Goal: Task Accomplishment & Management: Complete application form

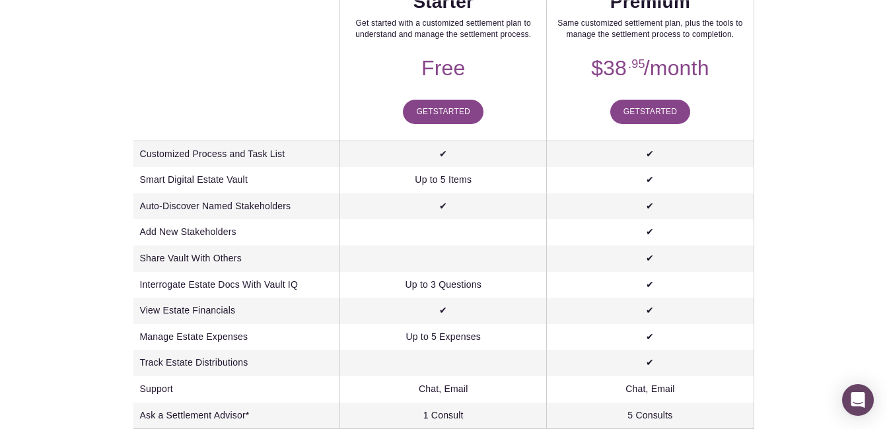
click at [96, 77] on div "Estate Settlement Starter Get started with a customized settlement plan to unde…" at bounding box center [442, 193] width 763 height 486
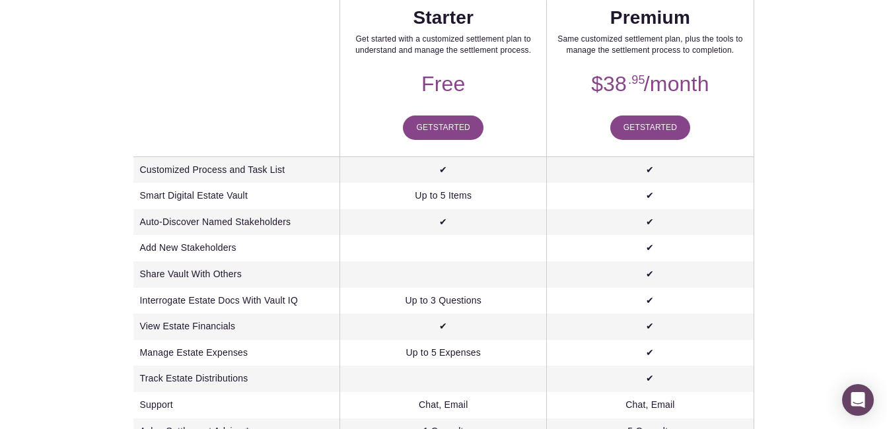
scroll to position [335, 0]
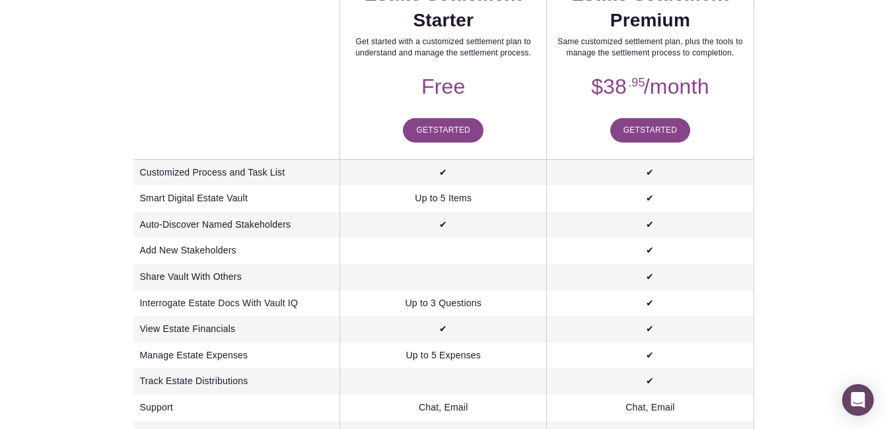
click at [422, 131] on link "Get Started" at bounding box center [443, 130] width 81 height 24
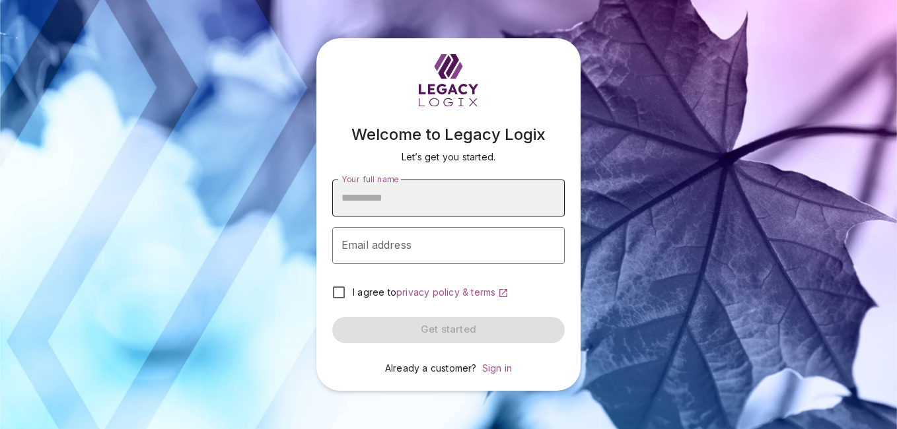
click at [351, 195] on input "Your full name" at bounding box center [448, 198] width 232 height 37
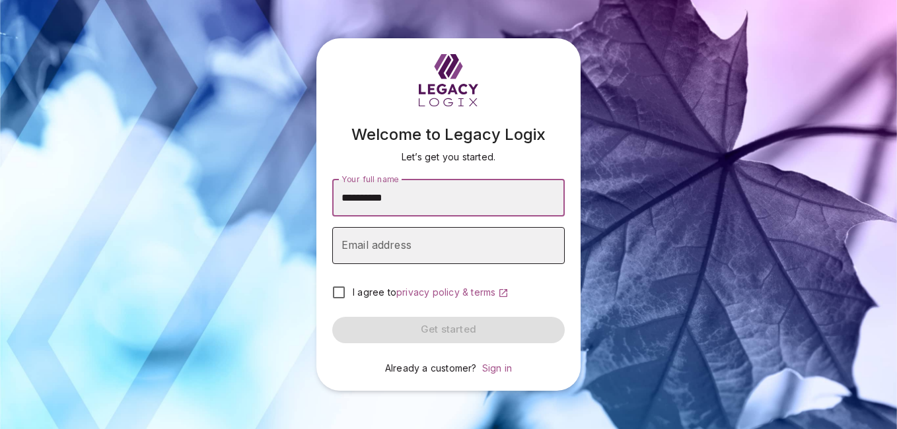
type input "**********"
click at [351, 238] on div "Email address Email address" at bounding box center [448, 245] width 232 height 37
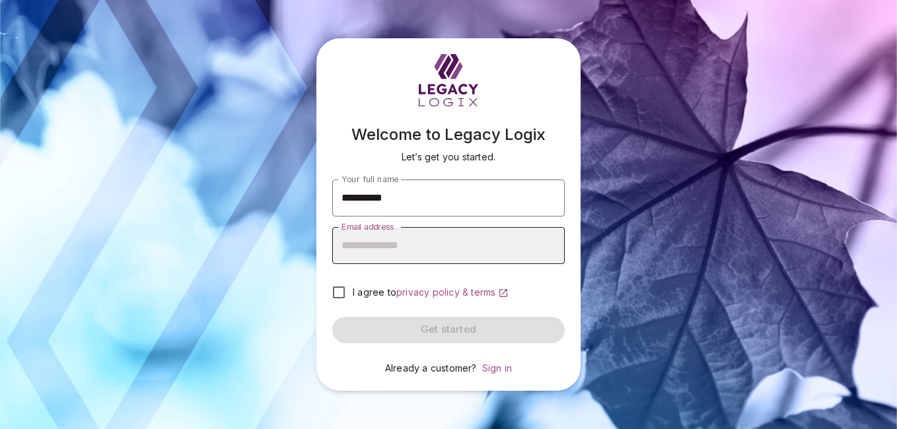
type input "**********"
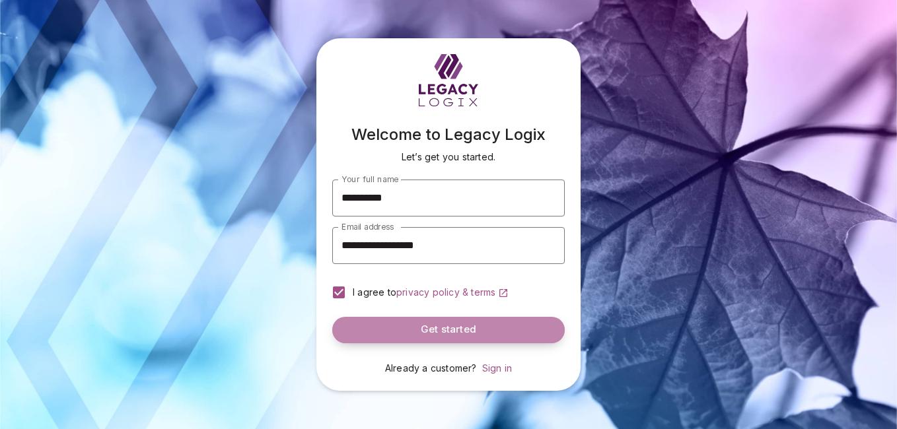
click at [383, 320] on button "Get started" at bounding box center [448, 330] width 232 height 26
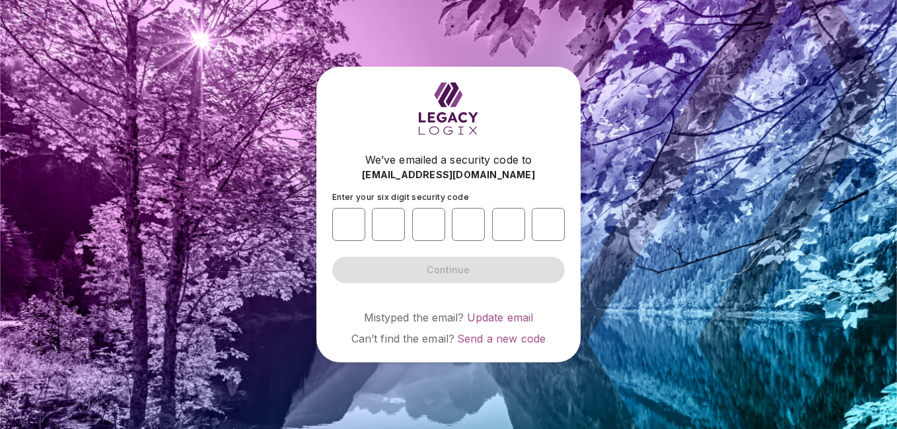
click at [324, 197] on div "We’ve emailed a security code to [EMAIL_ADDRESS][DOMAIN_NAME] Enter your six di…" at bounding box center [448, 215] width 264 height 296
click at [324, 195] on div "We’ve emailed a security code to [EMAIL_ADDRESS][DOMAIN_NAME] Enter your six di…" at bounding box center [448, 215] width 264 height 296
click at [392, 265] on form "Enter your six digit security code Continue" at bounding box center [448, 237] width 232 height 91
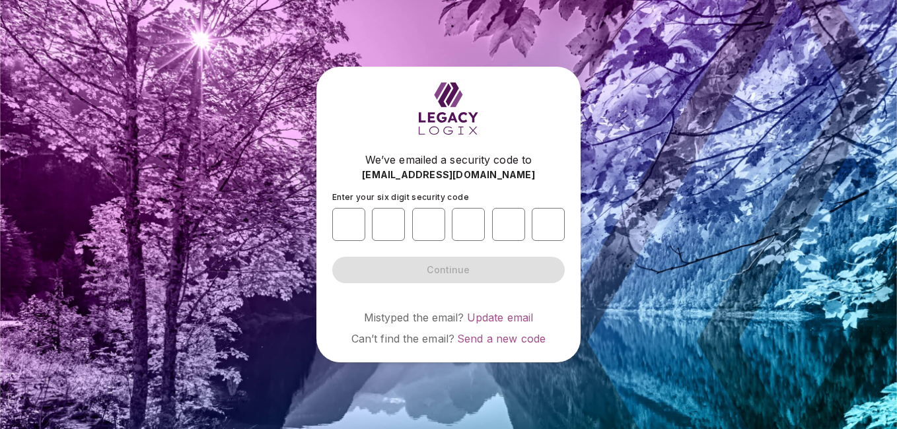
drag, startPoint x: 392, startPoint y: 265, endPoint x: 361, endPoint y: 244, distance: 37.5
click at [361, 244] on form "Enter your six digit security code Continue" at bounding box center [448, 237] width 232 height 91
drag, startPoint x: 361, startPoint y: 244, endPoint x: 341, endPoint y: 215, distance: 34.8
click at [341, 215] on input "number" at bounding box center [348, 224] width 33 height 33
type input "*"
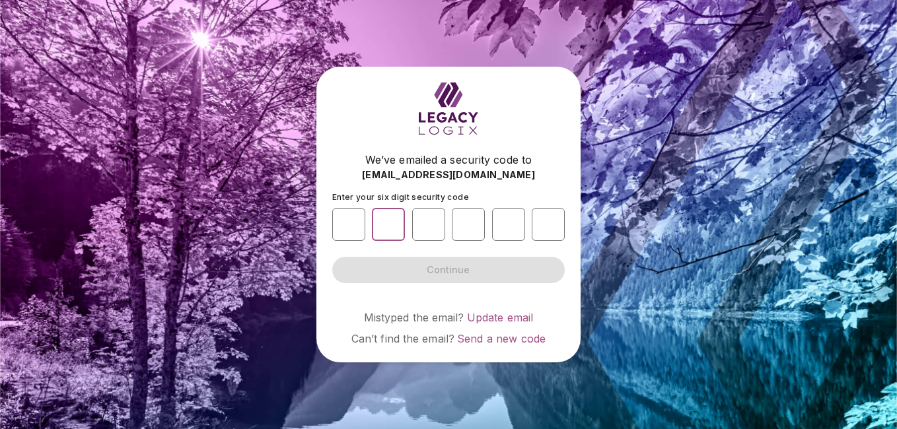
type input "*"
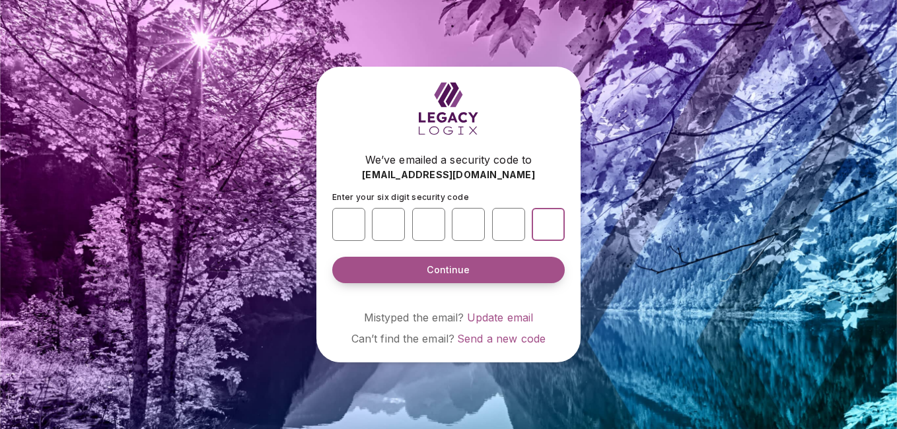
type input "*"
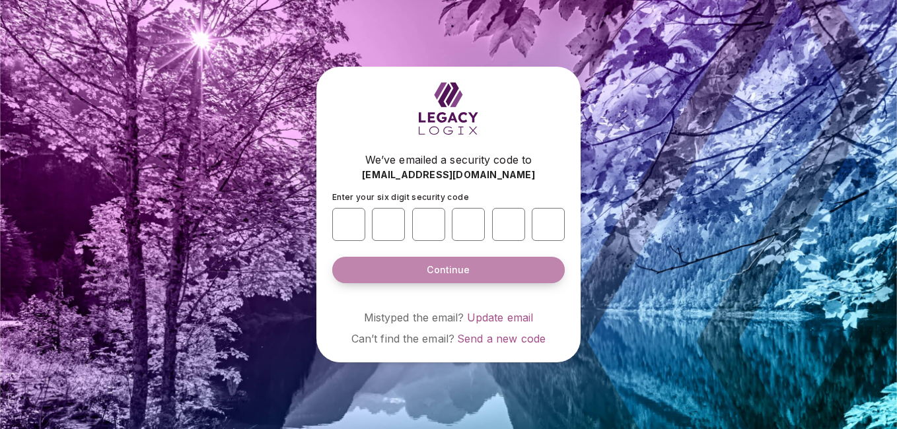
click at [380, 265] on button "Continue" at bounding box center [448, 270] width 232 height 26
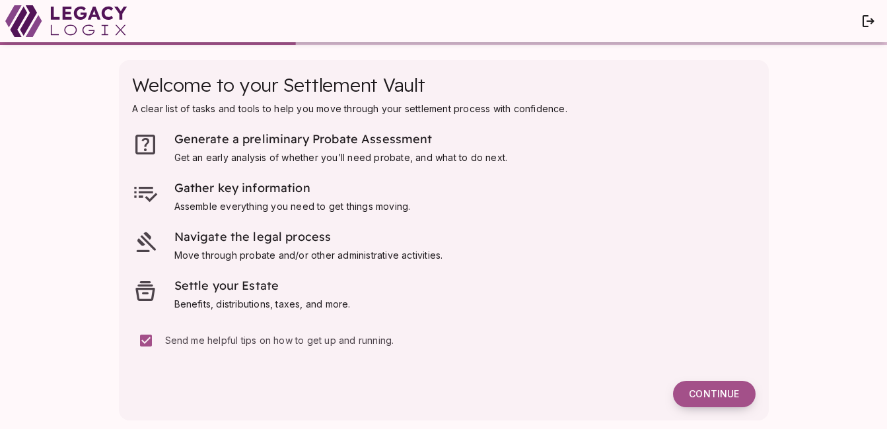
click at [697, 399] on span "Continue" at bounding box center [714, 394] width 50 height 12
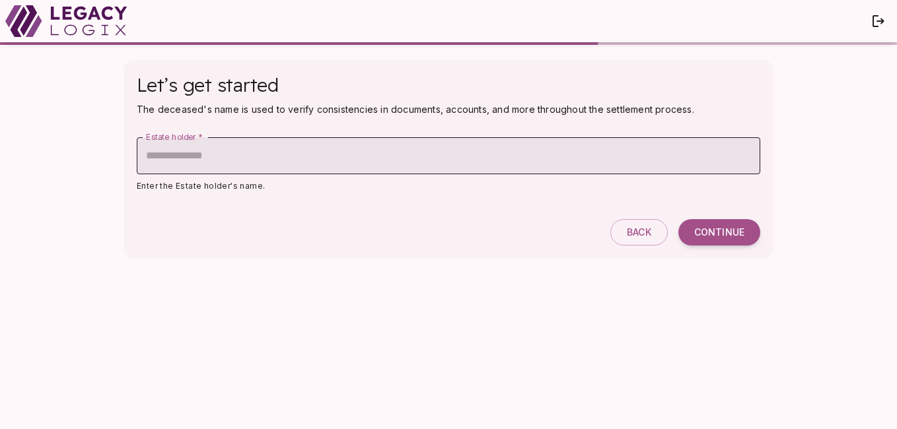
click at [201, 146] on div "Estate holder   * Estate holder   *" at bounding box center [448, 155] width 623 height 37
type input "**********"
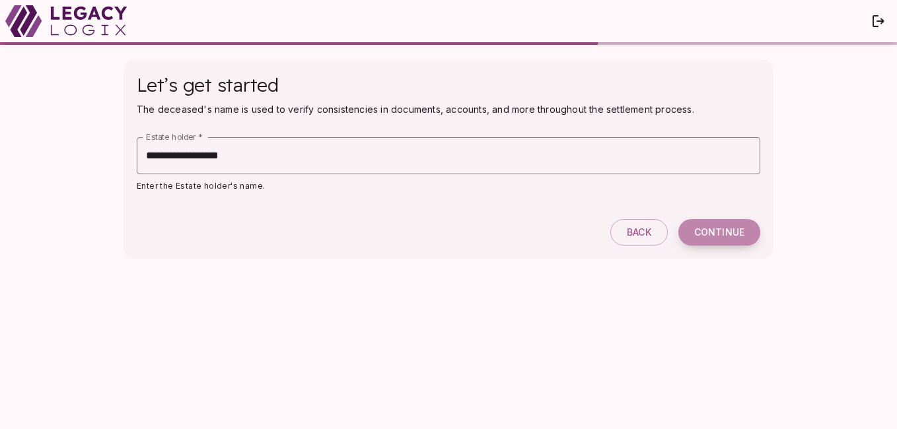
click at [724, 236] on span "Continue" at bounding box center [719, 232] width 50 height 12
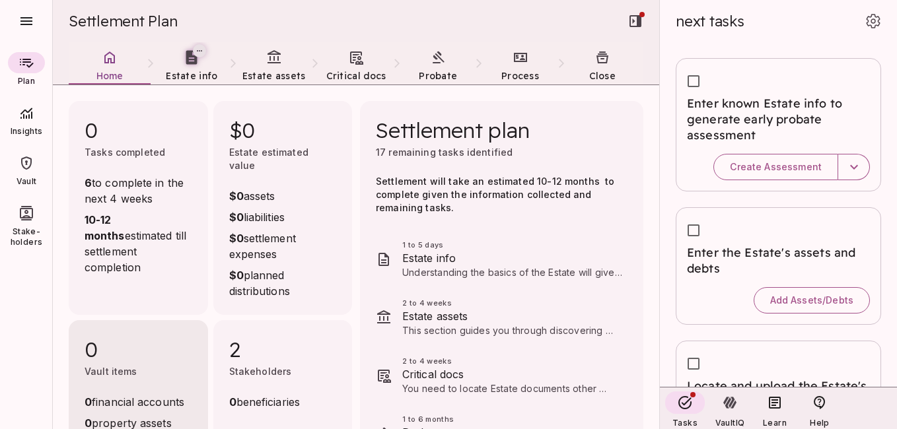
click at [173, 340] on div "0 Vault items 0 financial accounts 0 property assets 0 life insurance policies …" at bounding box center [138, 412] width 139 height 185
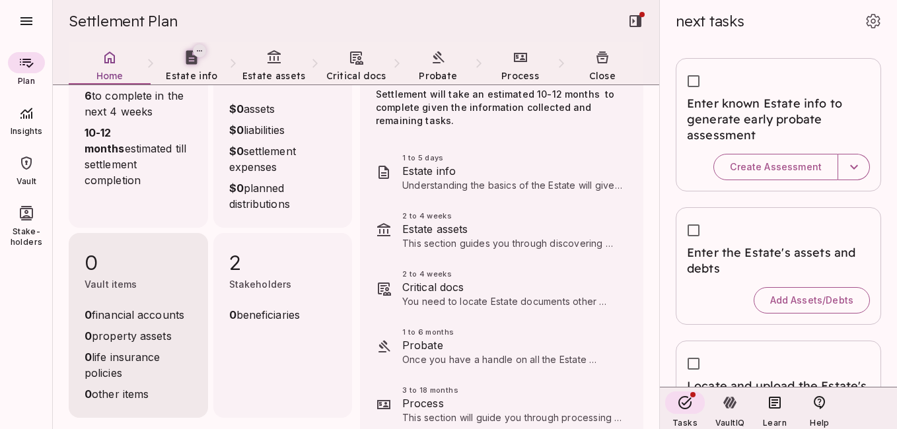
scroll to position [26, 0]
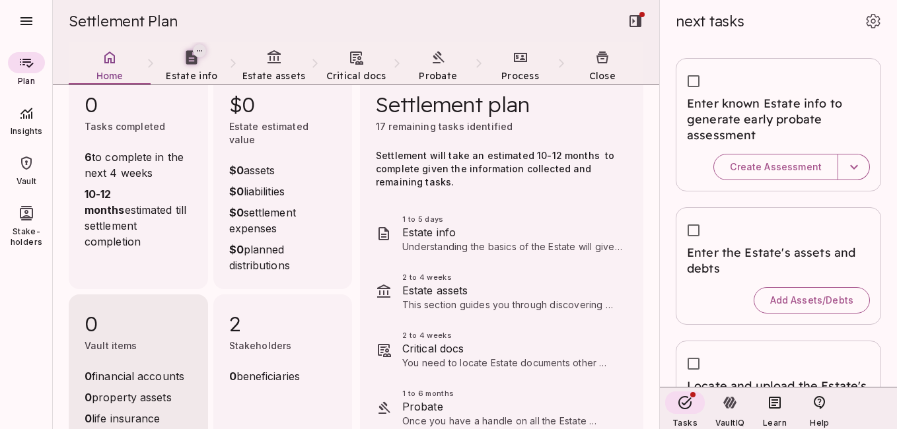
click at [173, 340] on div "0 Vault items" at bounding box center [139, 339] width 108 height 58
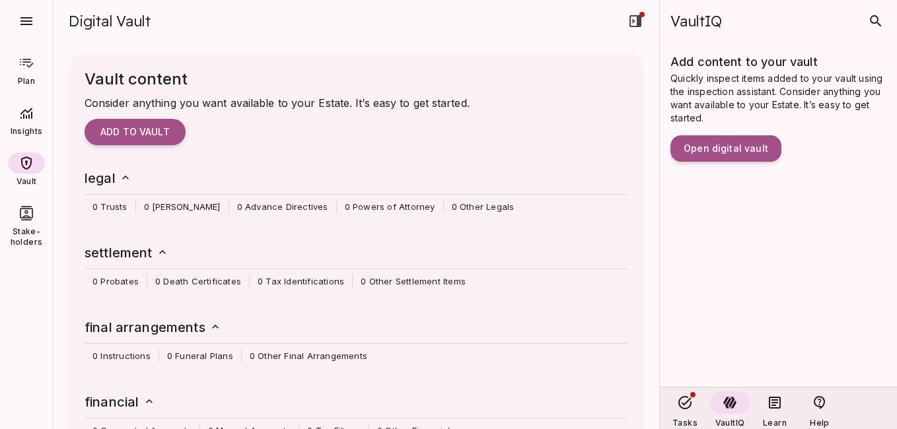
scroll to position [0, 0]
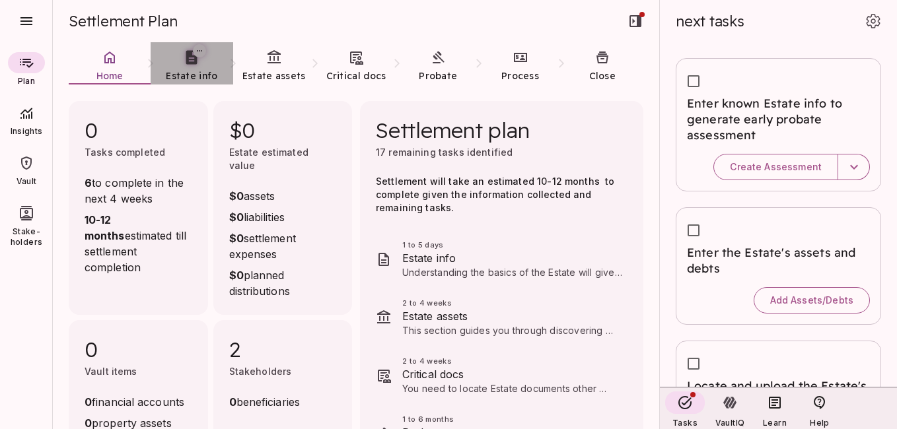
click at [203, 74] on span "Estate info" at bounding box center [192, 76] width 52 height 12
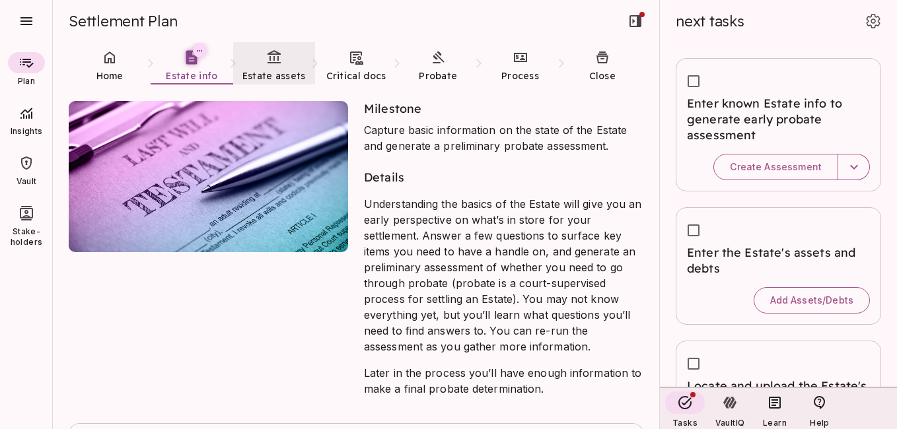
click at [267, 66] on link "Estate assets" at bounding box center [274, 66] width 82 height 48
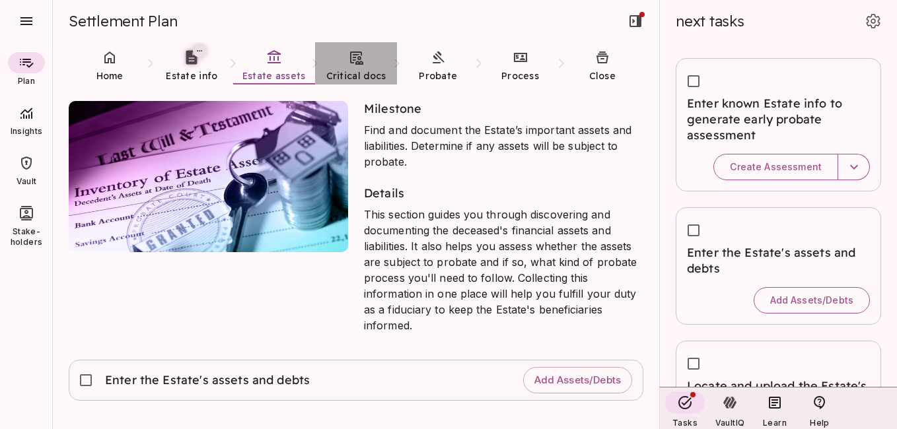
click at [365, 65] on link "Critical docs" at bounding box center [356, 66] width 82 height 48
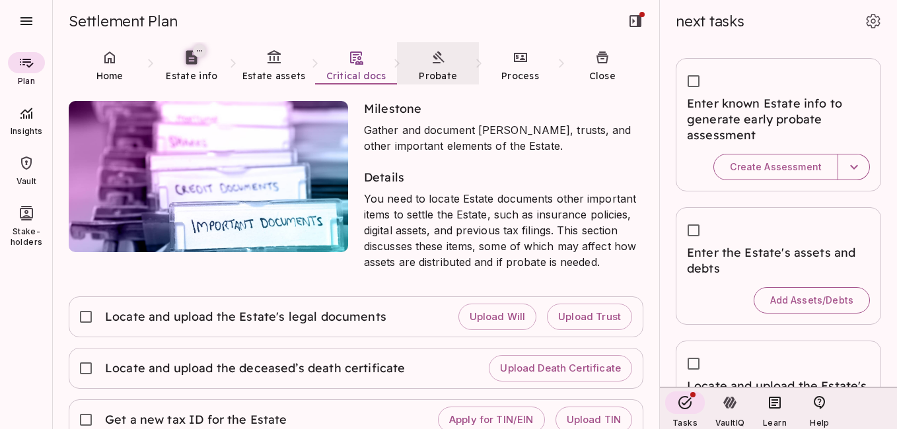
click at [428, 67] on link "Probate" at bounding box center [438, 66] width 82 height 48
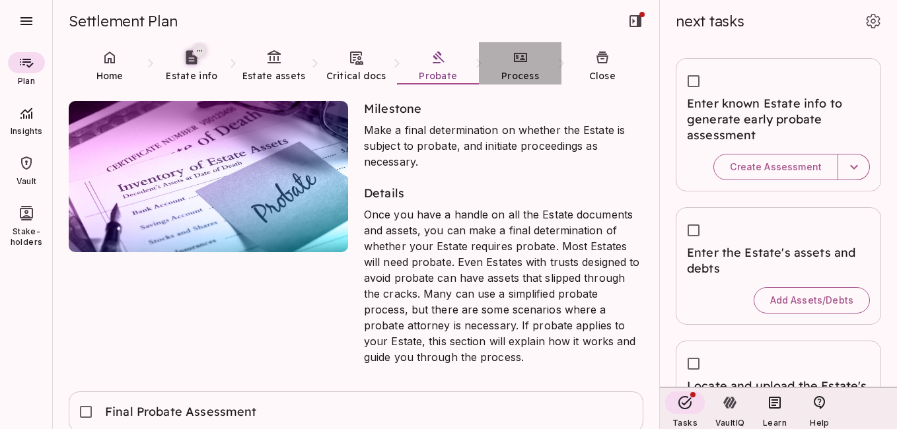
click at [523, 59] on icon at bounding box center [520, 57] width 13 height 9
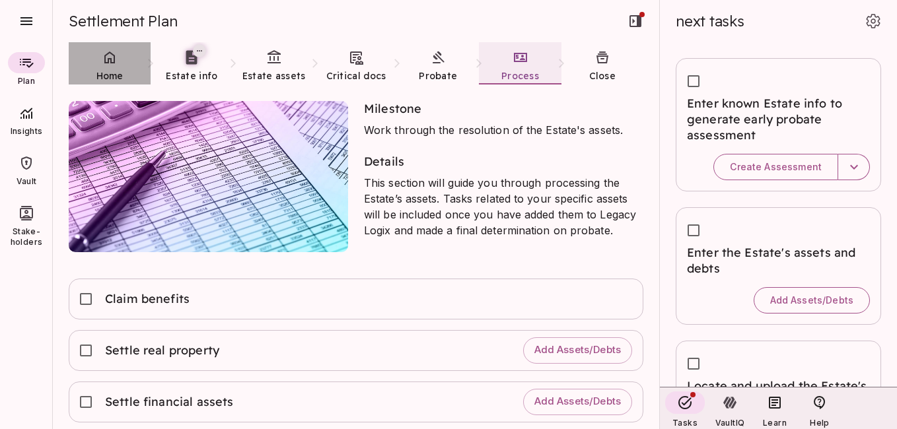
click at [111, 61] on icon at bounding box center [109, 58] width 11 height 12
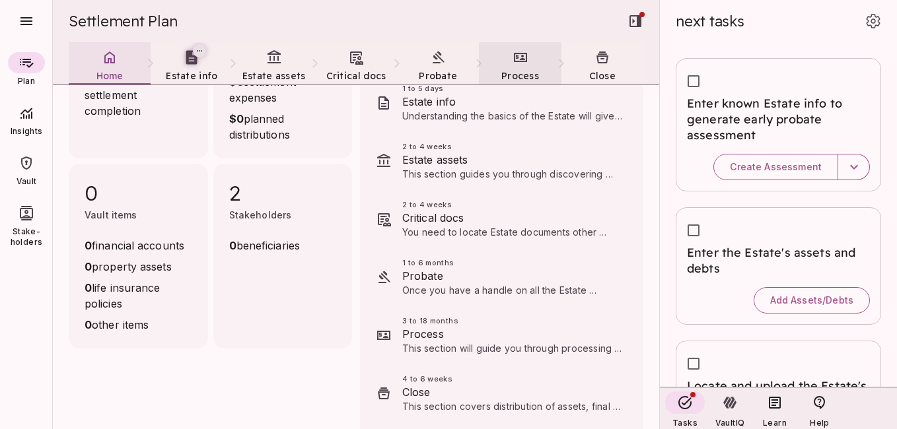
scroll to position [170, 0]
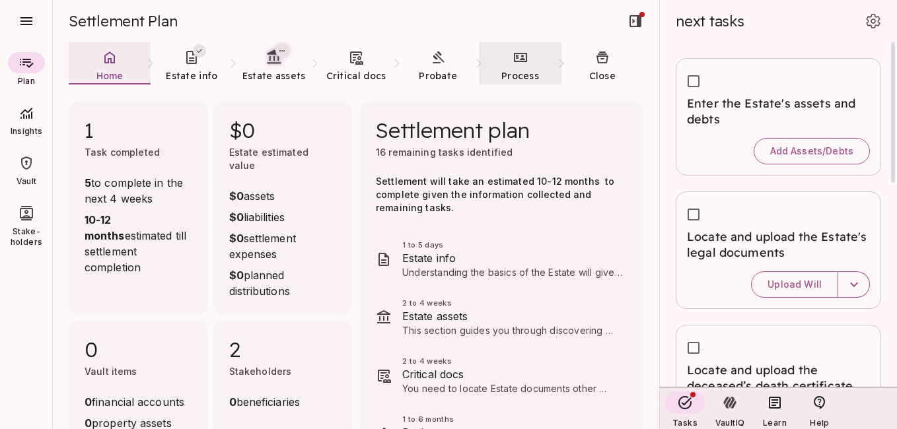
click at [405, 258] on span "Estate info" at bounding box center [512, 258] width 220 height 16
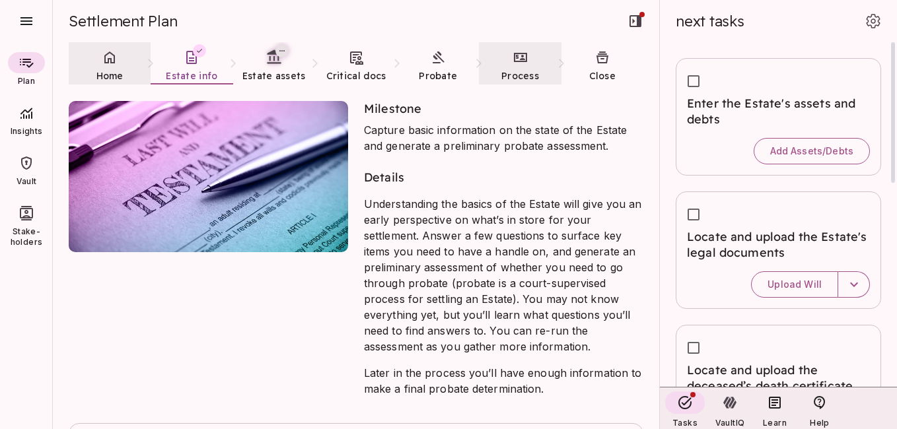
click at [110, 67] on link "Home" at bounding box center [110, 66] width 82 height 48
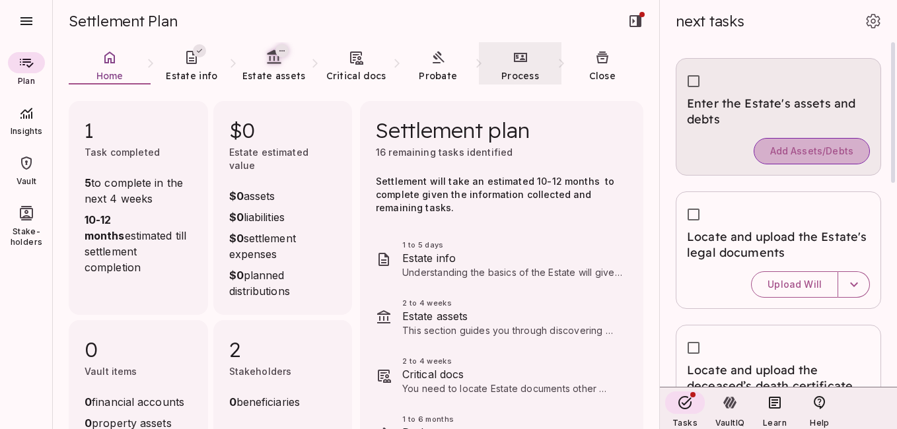
click at [806, 148] on span "Add Assets/Debts" at bounding box center [811, 151] width 83 height 12
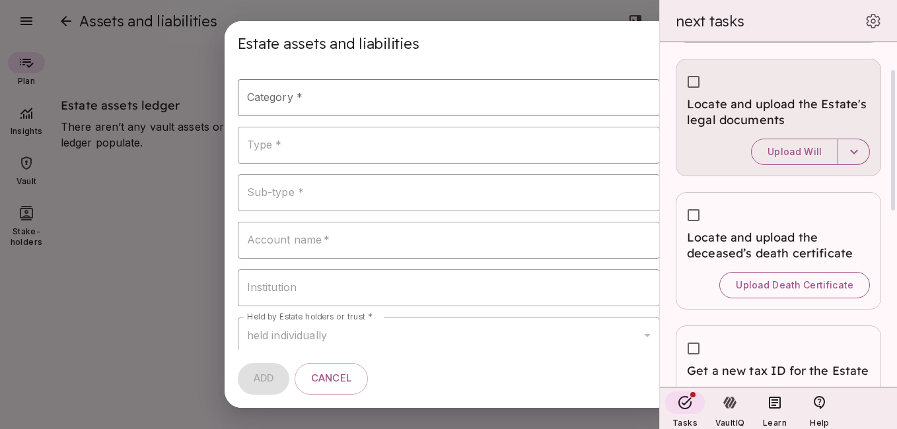
scroll to position [114, 0]
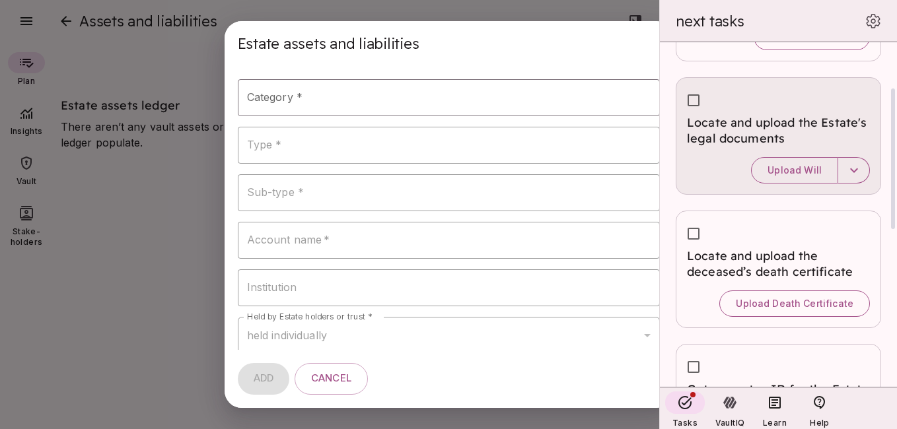
click at [740, 225] on div at bounding box center [778, 235] width 183 height 26
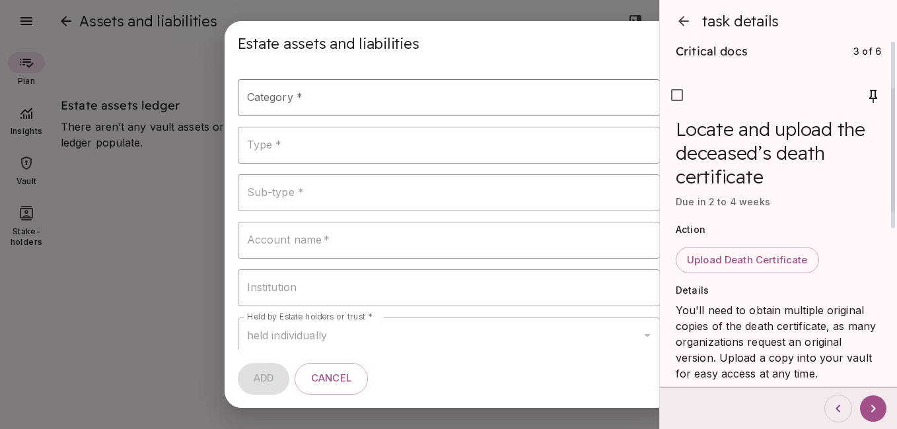
scroll to position [0, 0]
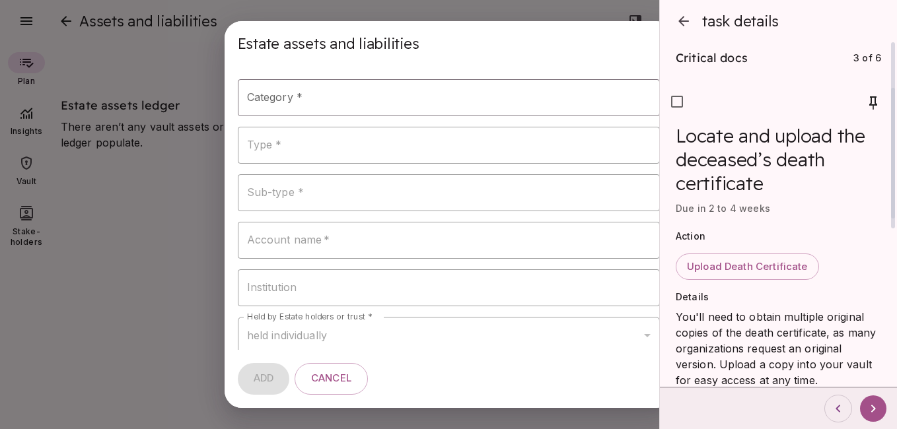
click at [681, 18] on icon "button" at bounding box center [683, 21] width 11 height 10
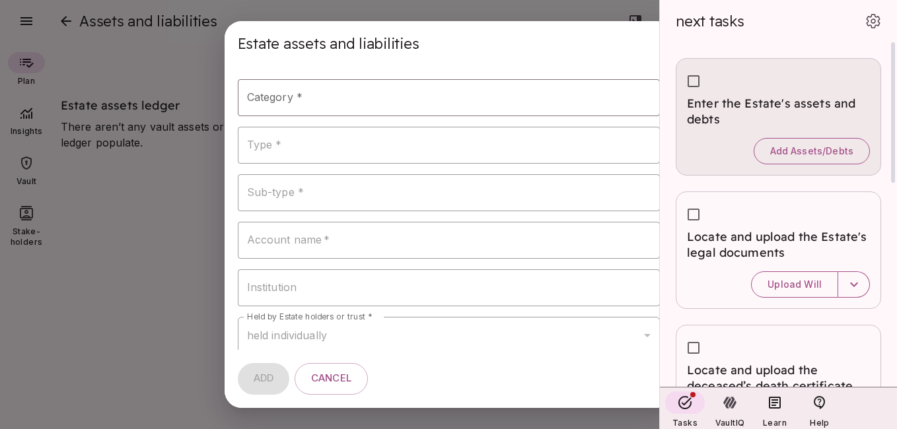
click at [747, 106] on span "Enter the Estate's assets and debts" at bounding box center [778, 112] width 183 height 32
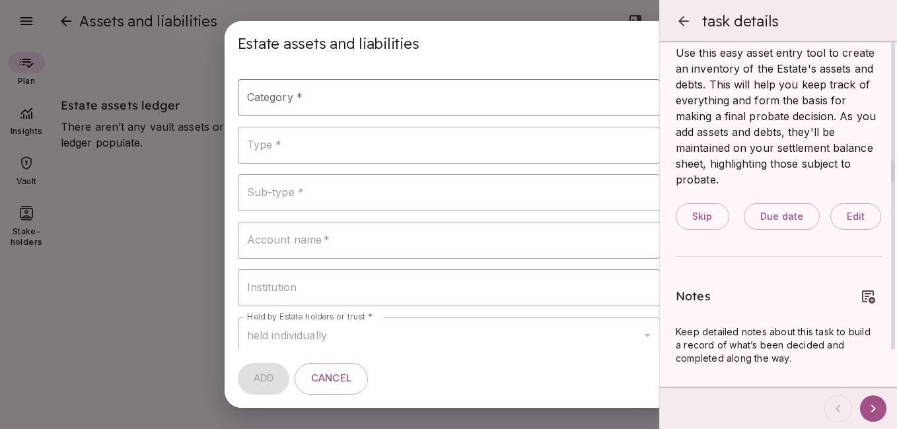
scroll to position [244, 0]
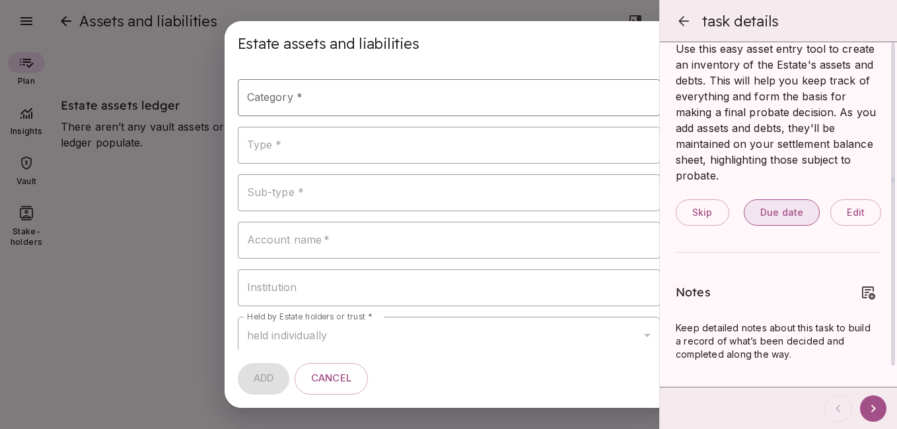
click at [796, 213] on span "Due date" at bounding box center [781, 213] width 43 height 12
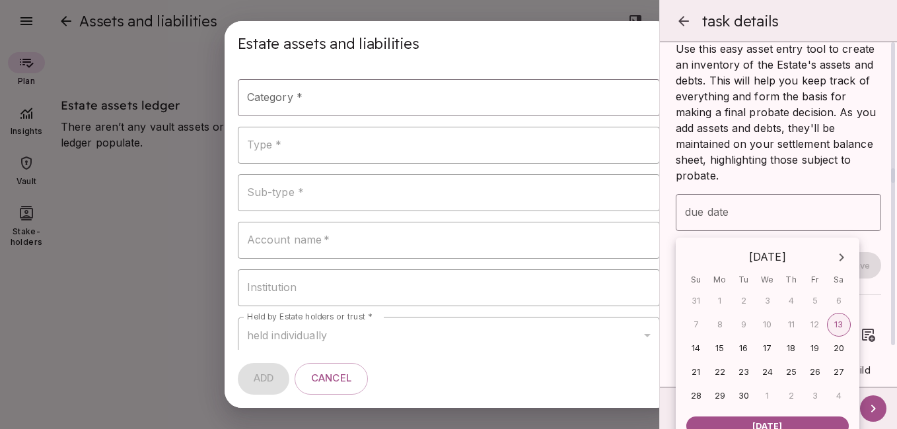
click at [796, 213] on input "due date" at bounding box center [778, 212] width 205 height 37
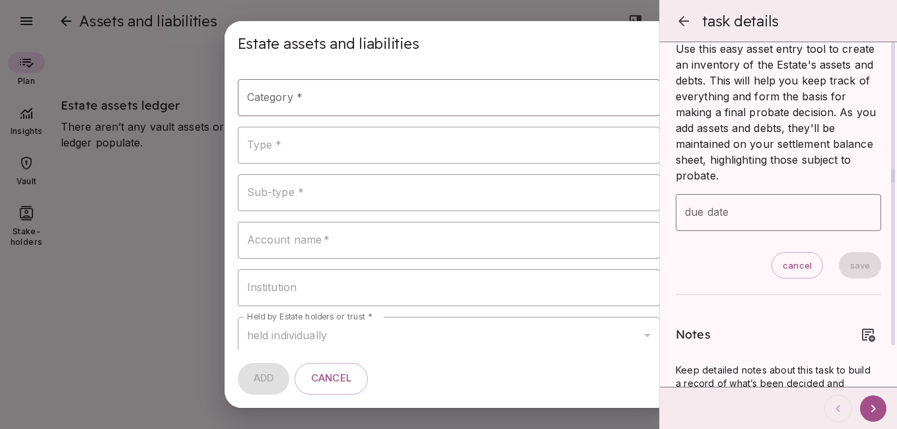
click at [804, 187] on div "due date due date" at bounding box center [778, 204] width 205 height 53
click at [785, 265] on span "cancel" at bounding box center [796, 265] width 29 height 11
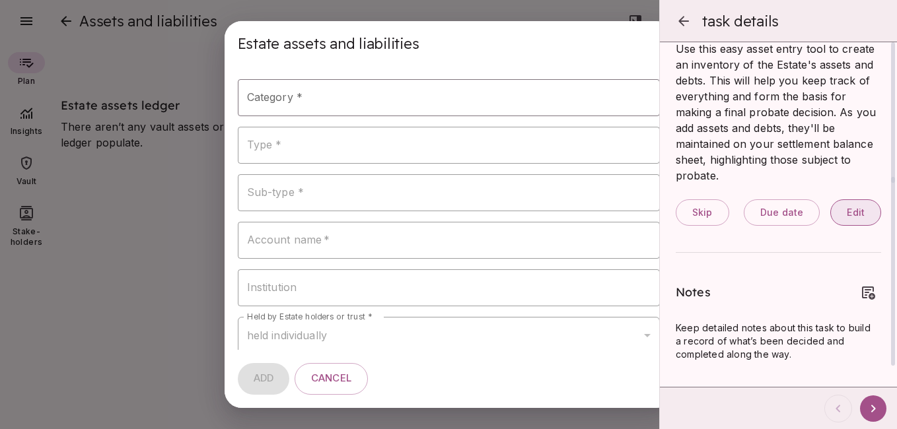
click at [854, 210] on span "Edit" at bounding box center [856, 213] width 18 height 12
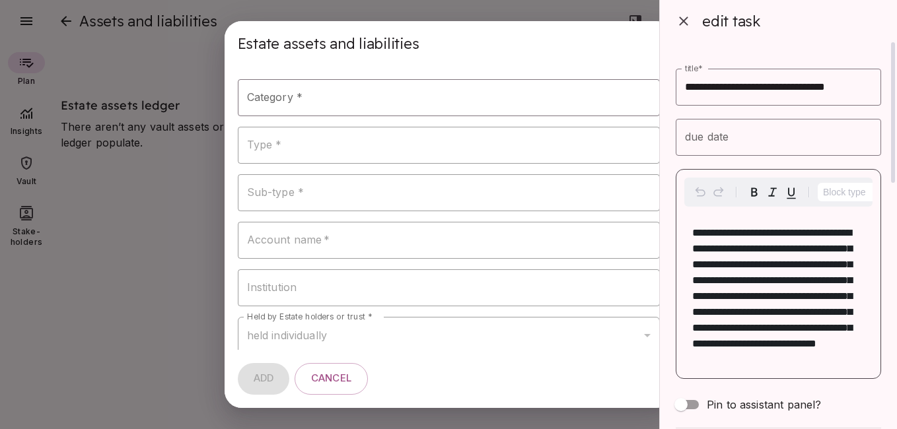
click at [697, 51] on div "**********" at bounding box center [771, 236] width 250 height 383
click at [685, 24] on icon "button" at bounding box center [684, 21] width 16 height 16
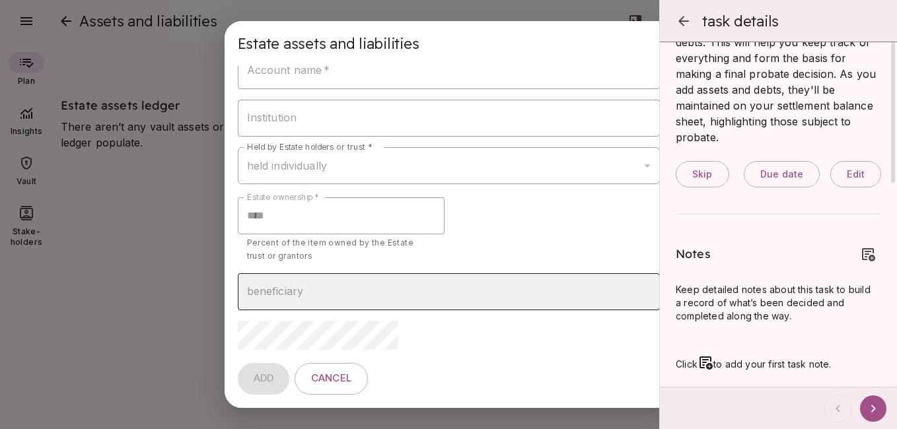
scroll to position [178, 0]
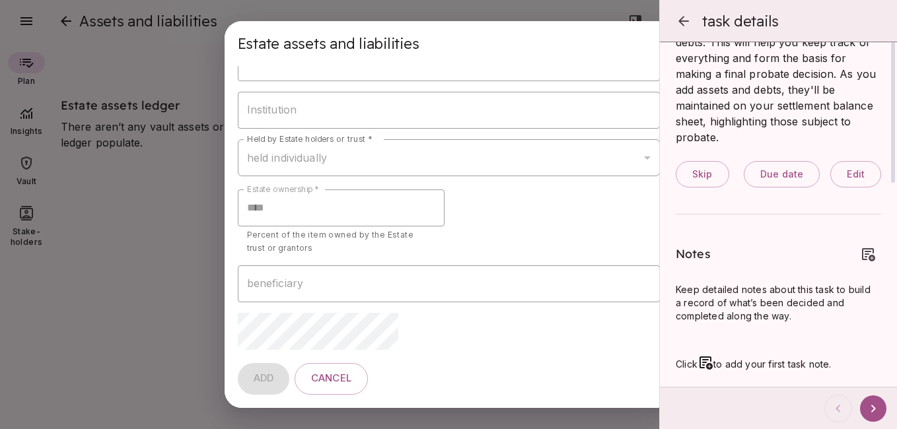
click at [226, 241] on div "**********" at bounding box center [449, 119] width 448 height 462
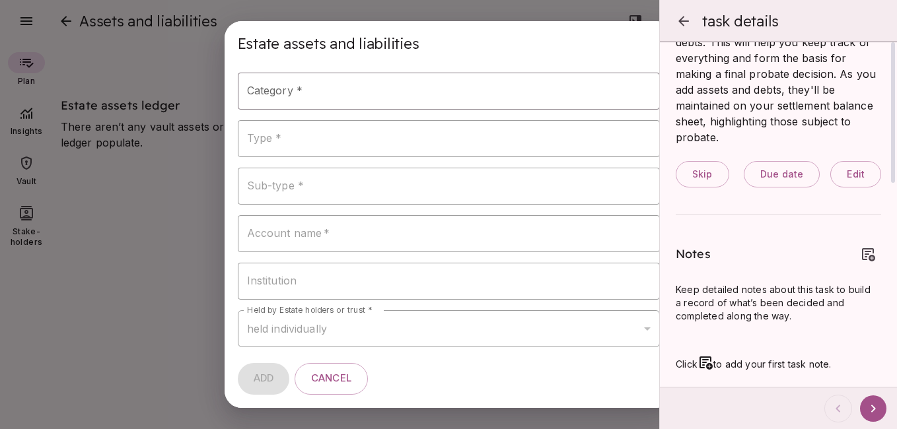
scroll to position [0, 0]
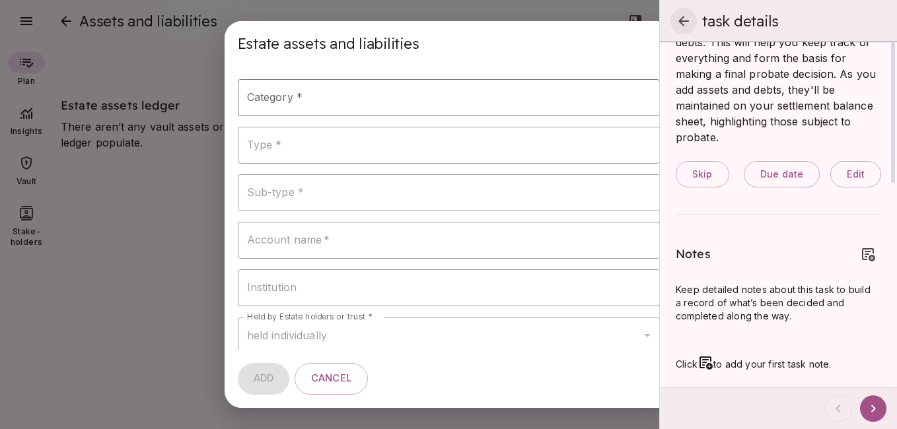
click at [680, 25] on icon "button" at bounding box center [684, 21] width 16 height 16
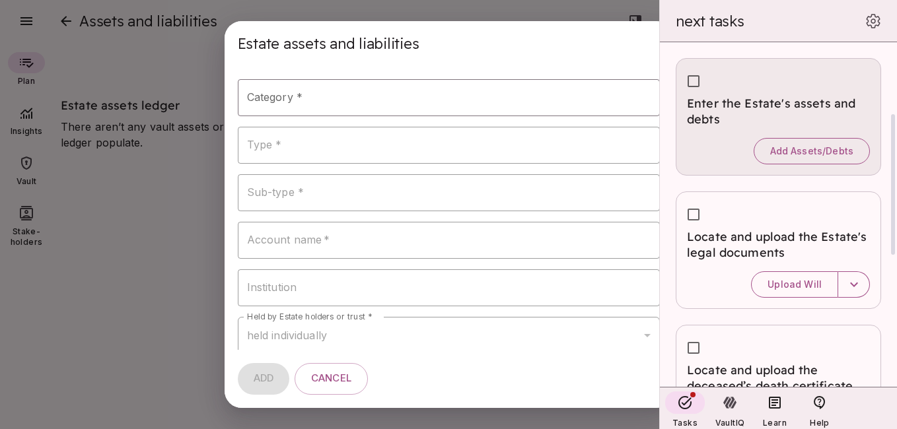
scroll to position [61, 0]
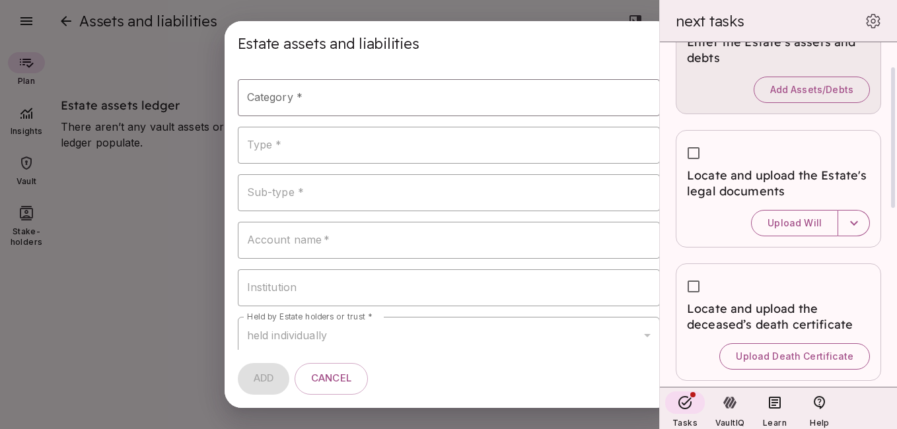
click at [667, 227] on div "Locate and upload the Estate's legal documents Upload Will" at bounding box center [778, 189] width 237 height 118
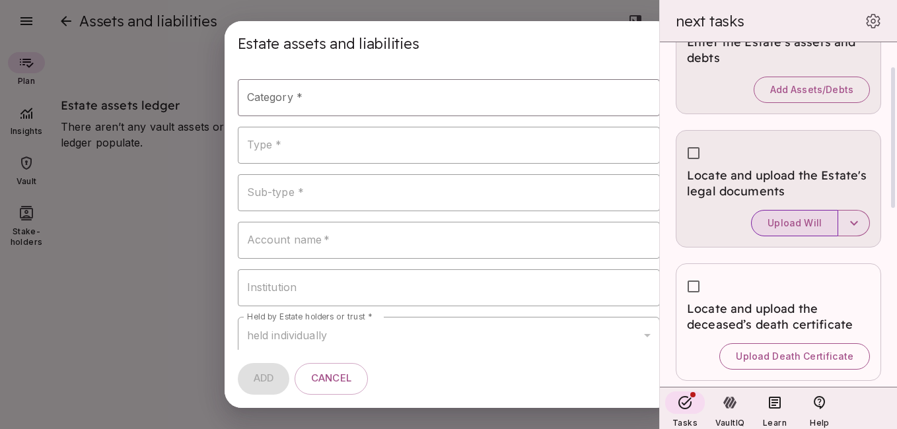
click at [782, 217] on button "Upload Will" at bounding box center [794, 223] width 87 height 26
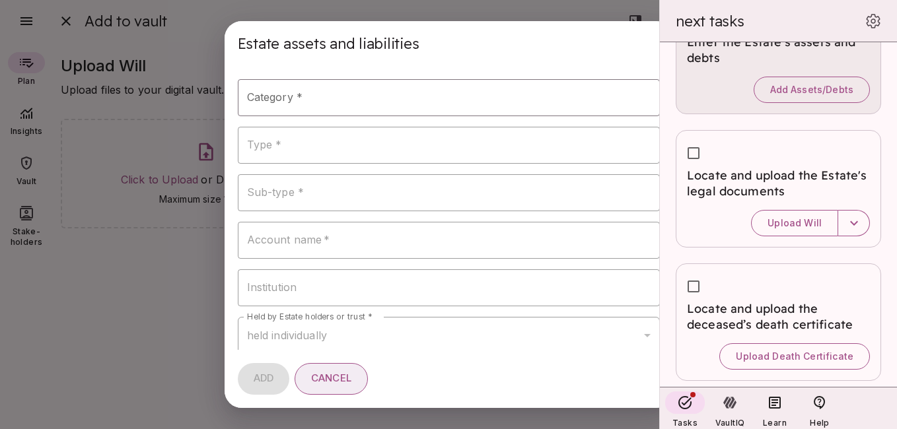
click at [329, 383] on span "Cancel" at bounding box center [331, 379] width 40 height 13
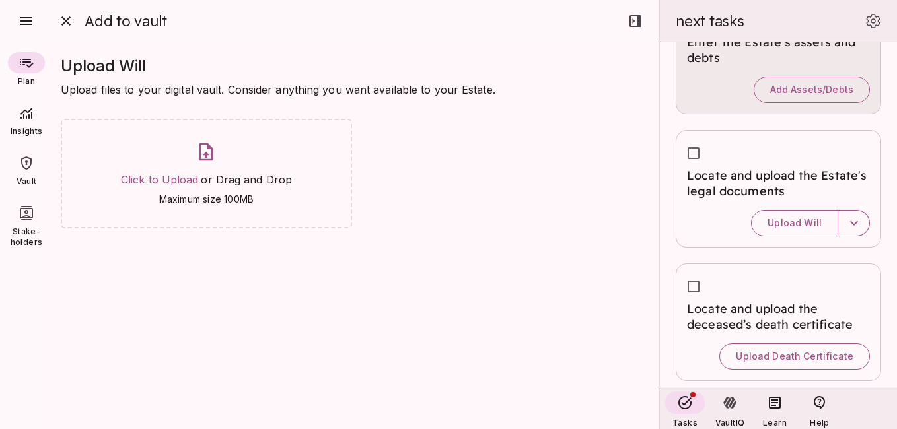
click at [638, 301] on div "Upload Will Upload files to your digital vault. Consider anything you want avai…" at bounding box center [352, 235] width 614 height 387
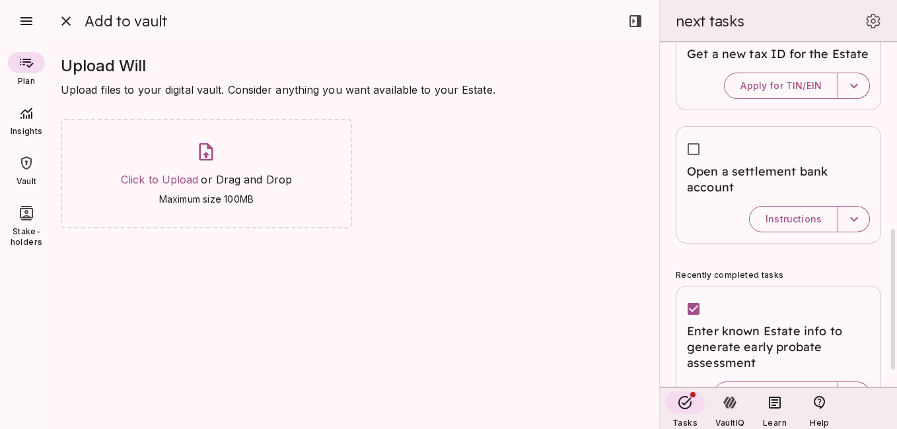
scroll to position [454, 0]
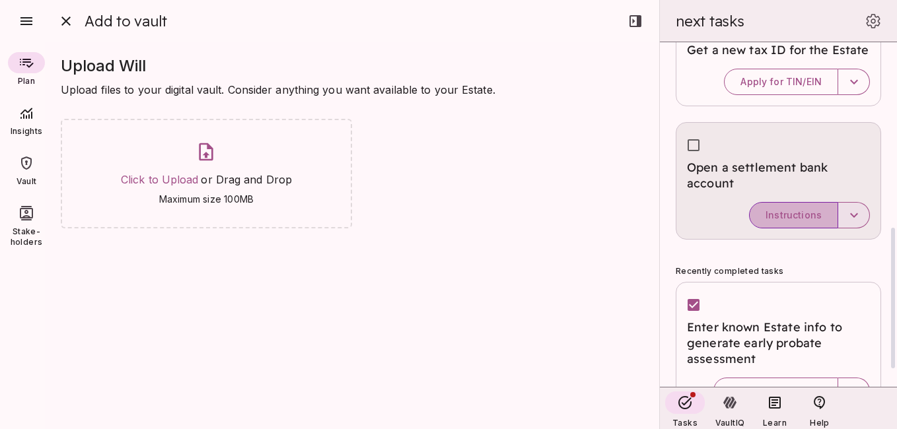
click at [798, 206] on button "Instructions" at bounding box center [793, 215] width 89 height 26
